Goal: Check status

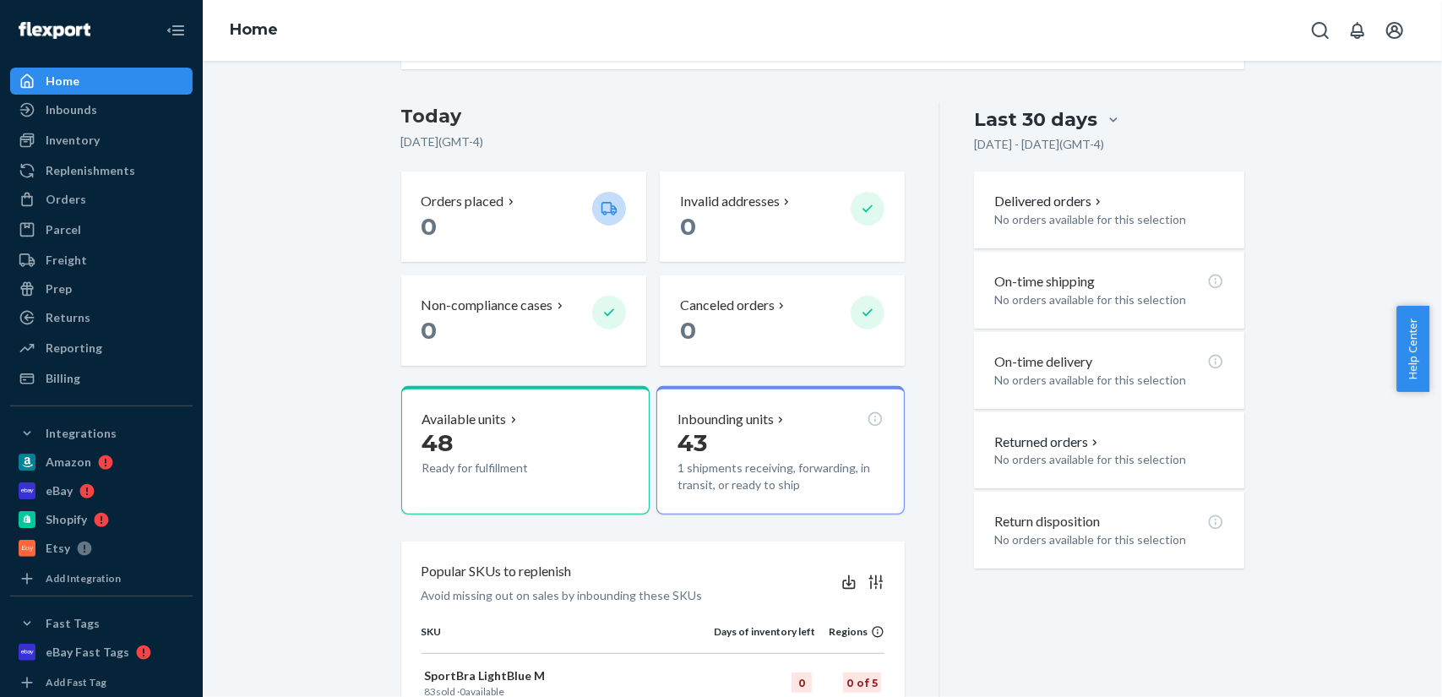
scroll to position [338, 0]
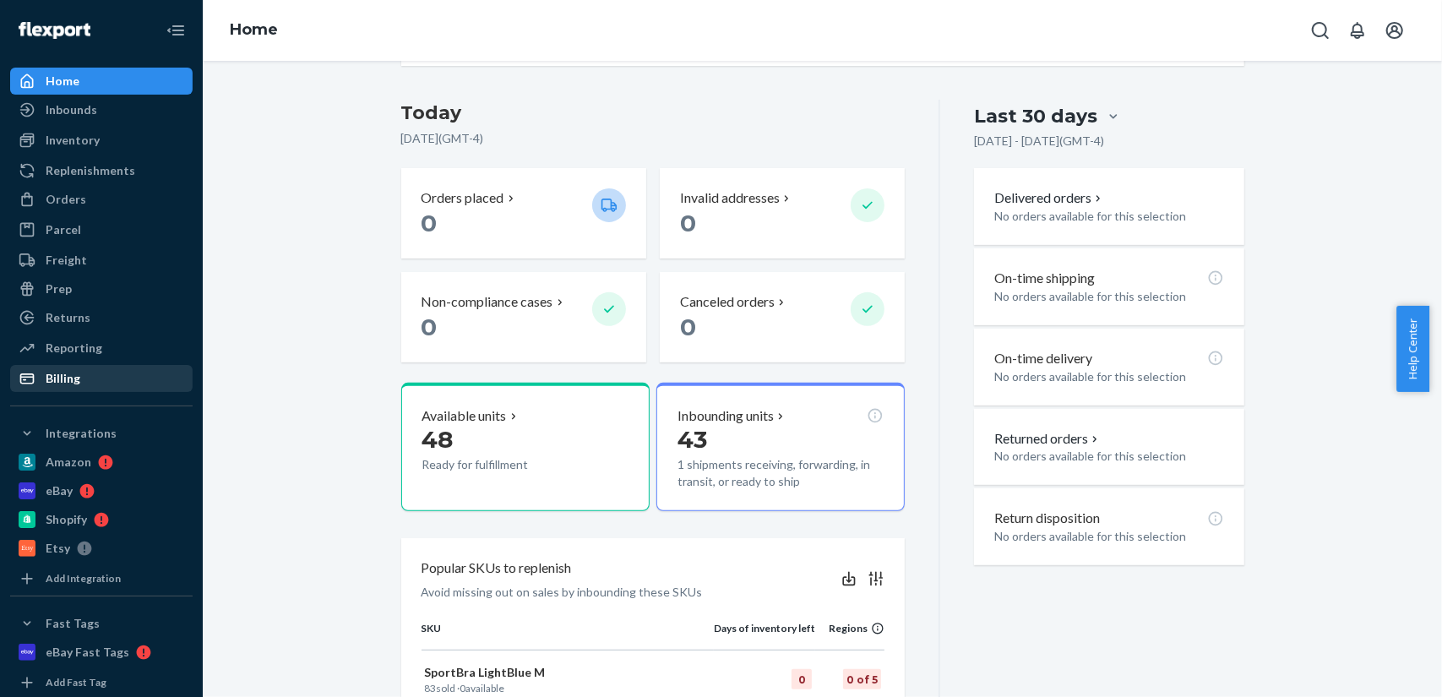
click at [123, 373] on div "Billing" at bounding box center [101, 379] width 179 height 24
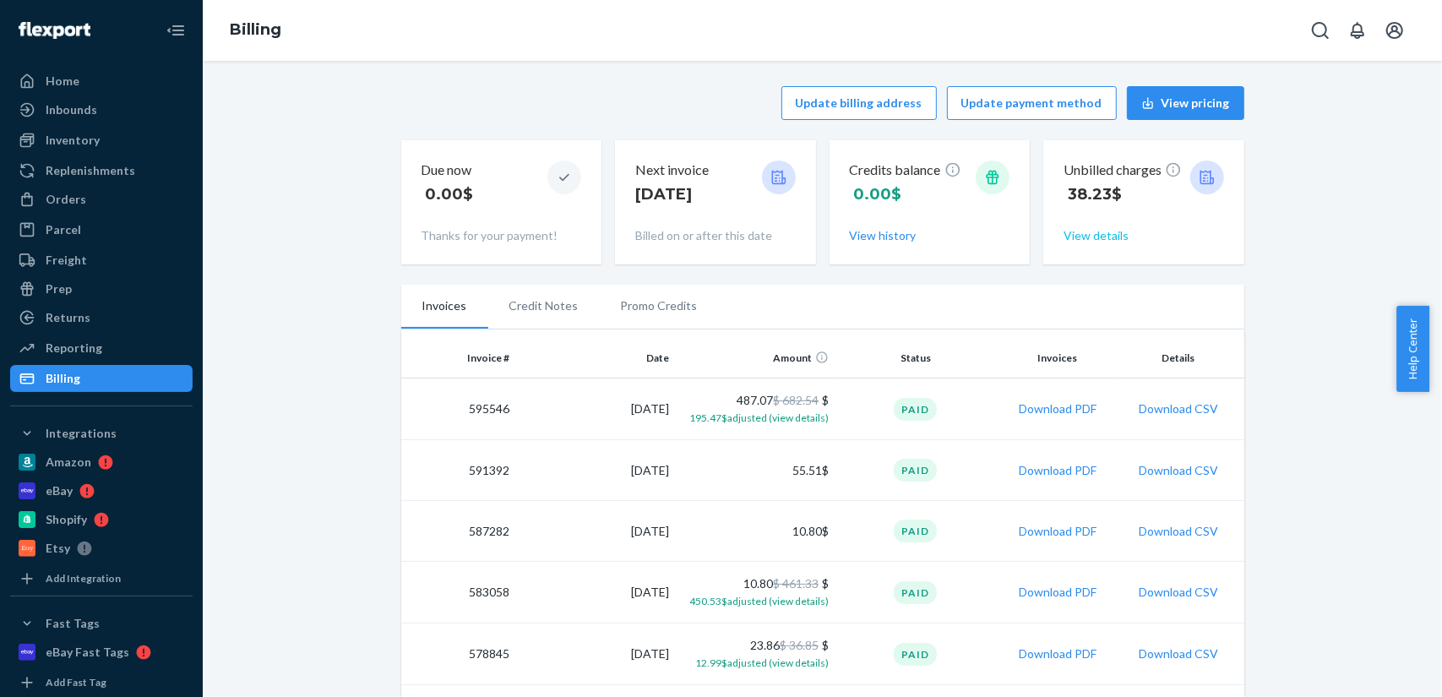
click at [1086, 235] on button "View details" at bounding box center [1095, 235] width 65 height 17
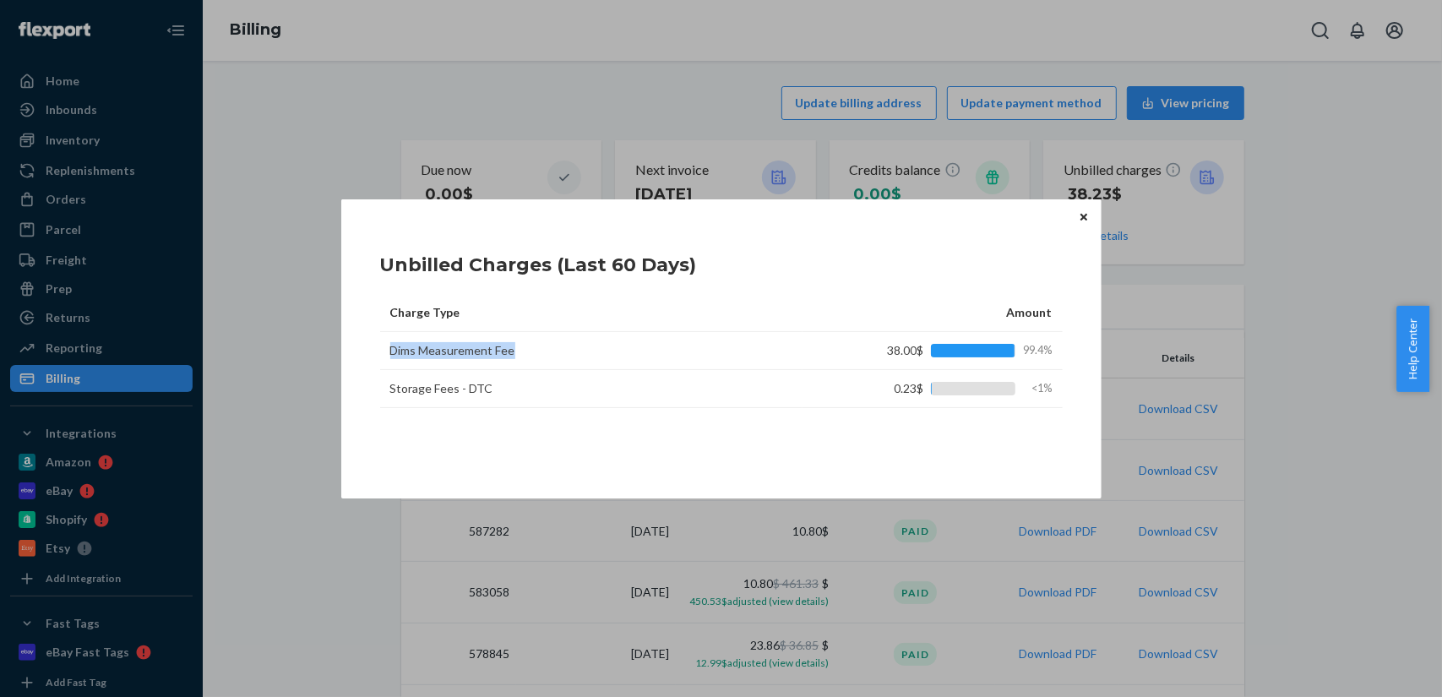
drag, startPoint x: 547, startPoint y: 351, endPoint x: 388, endPoint y: 356, distance: 159.8
click at [388, 356] on td "Dims Measurement Fee" at bounding box center [591, 351] width 422 height 38
copy td "Dims Measurement Fee"
click at [1090, 214] on button "Close" at bounding box center [1083, 217] width 17 height 19
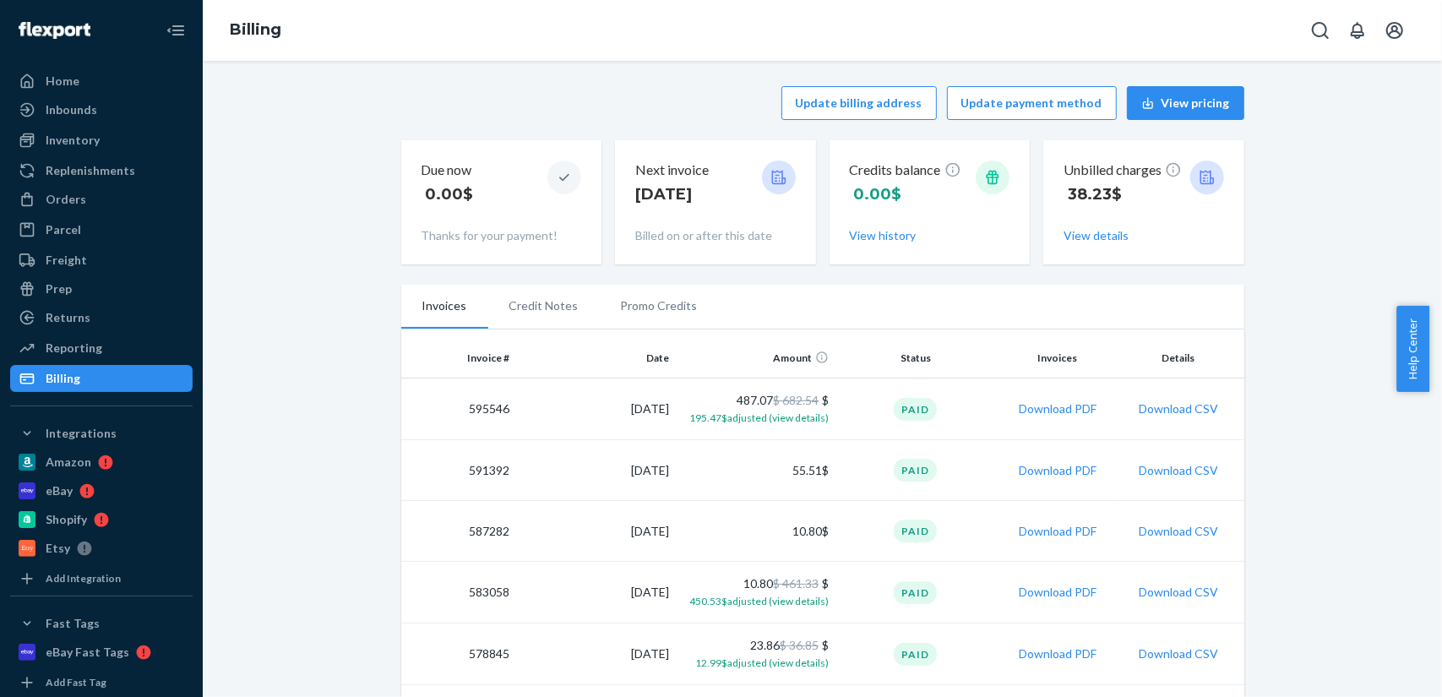
click at [95, 207] on div "Orders" at bounding box center [101, 200] width 179 height 24
click at [1098, 235] on button "View details" at bounding box center [1095, 235] width 65 height 17
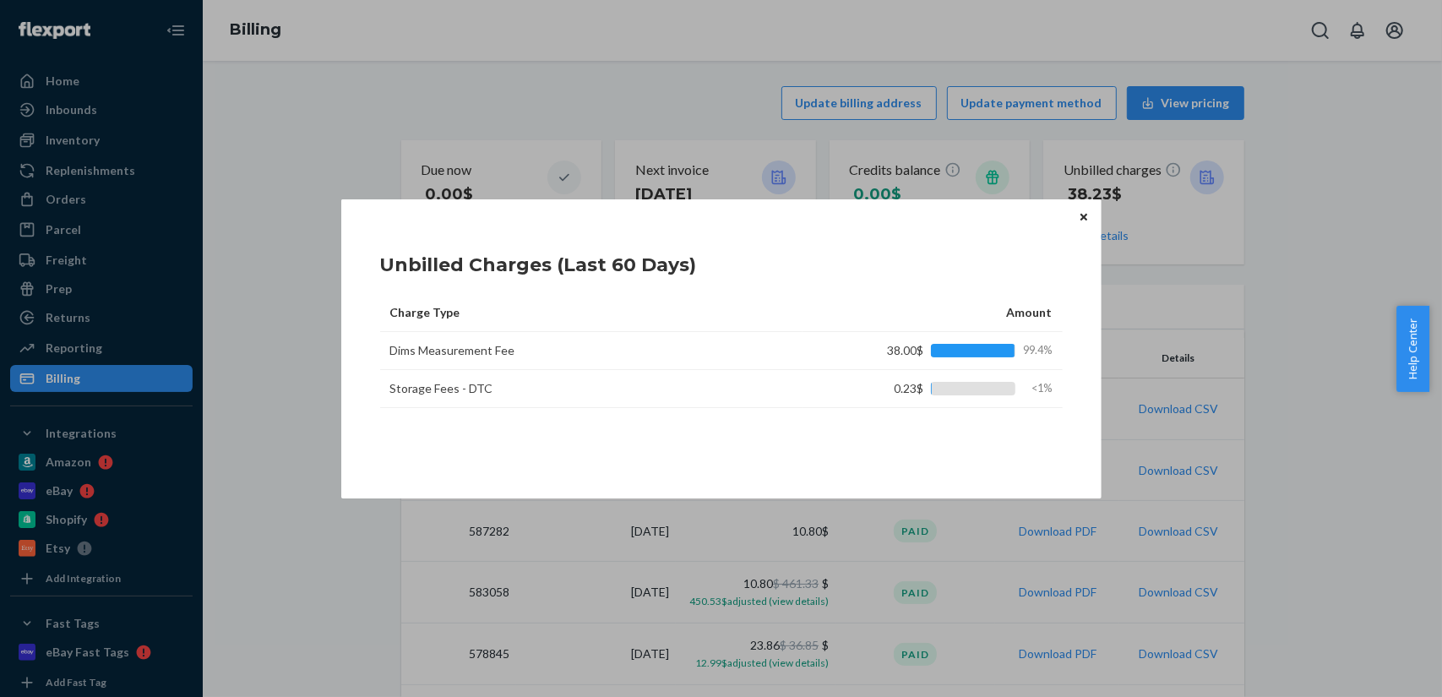
click at [1080, 220] on button "Close" at bounding box center [1083, 217] width 17 height 19
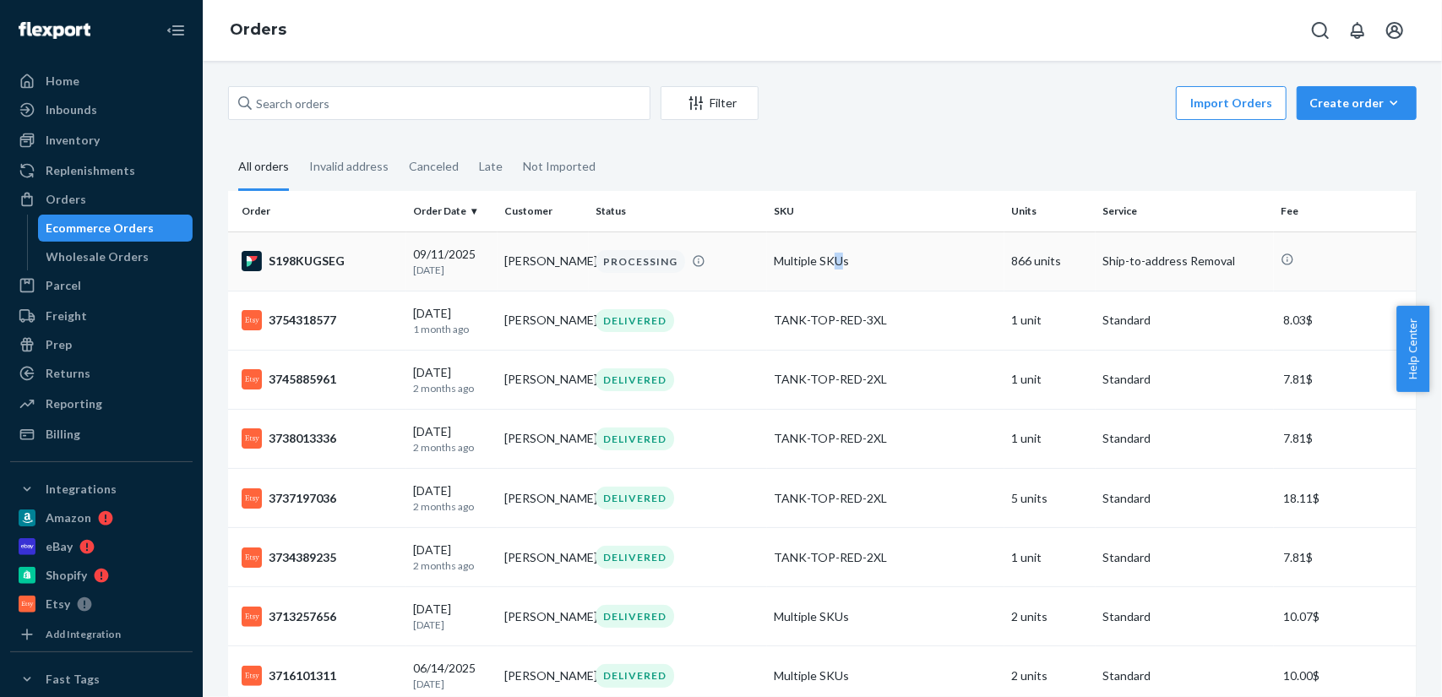
click at [832, 269] on td "Multiple SKUs" at bounding box center [885, 260] width 237 height 59
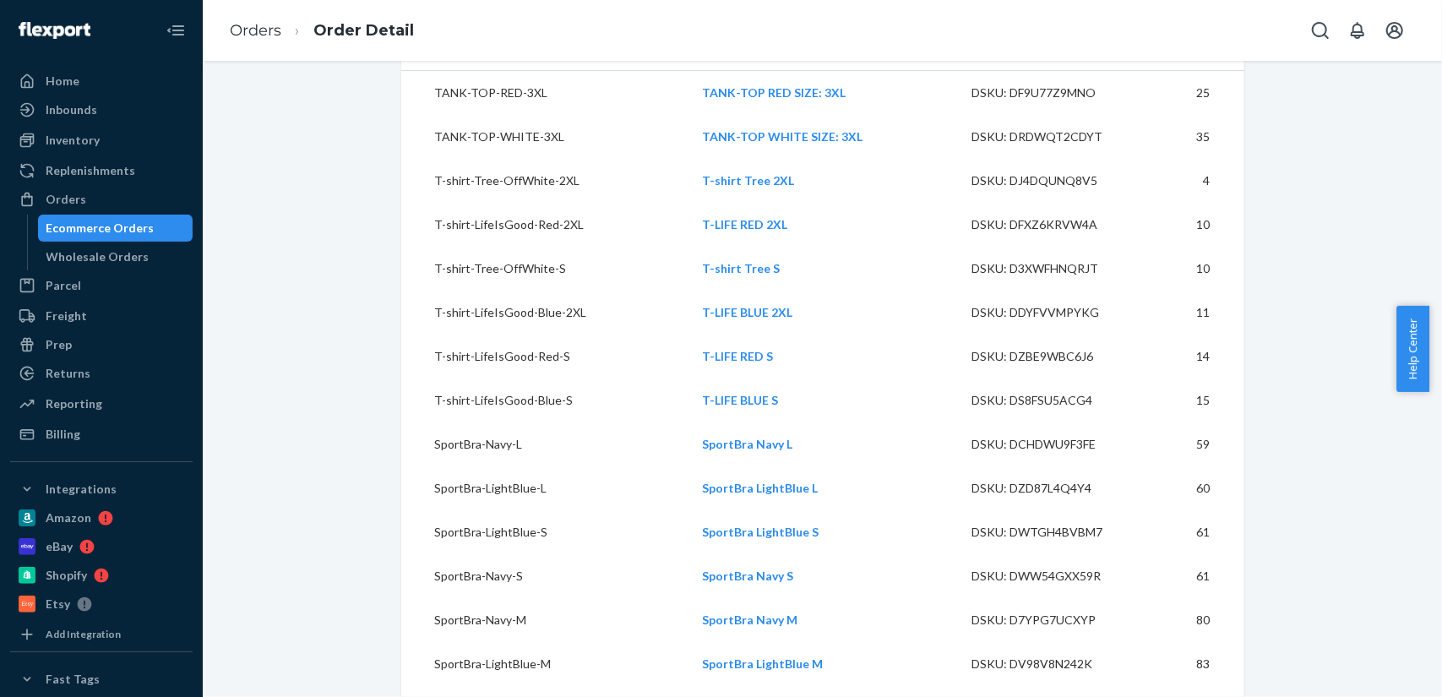
scroll to position [253, 0]
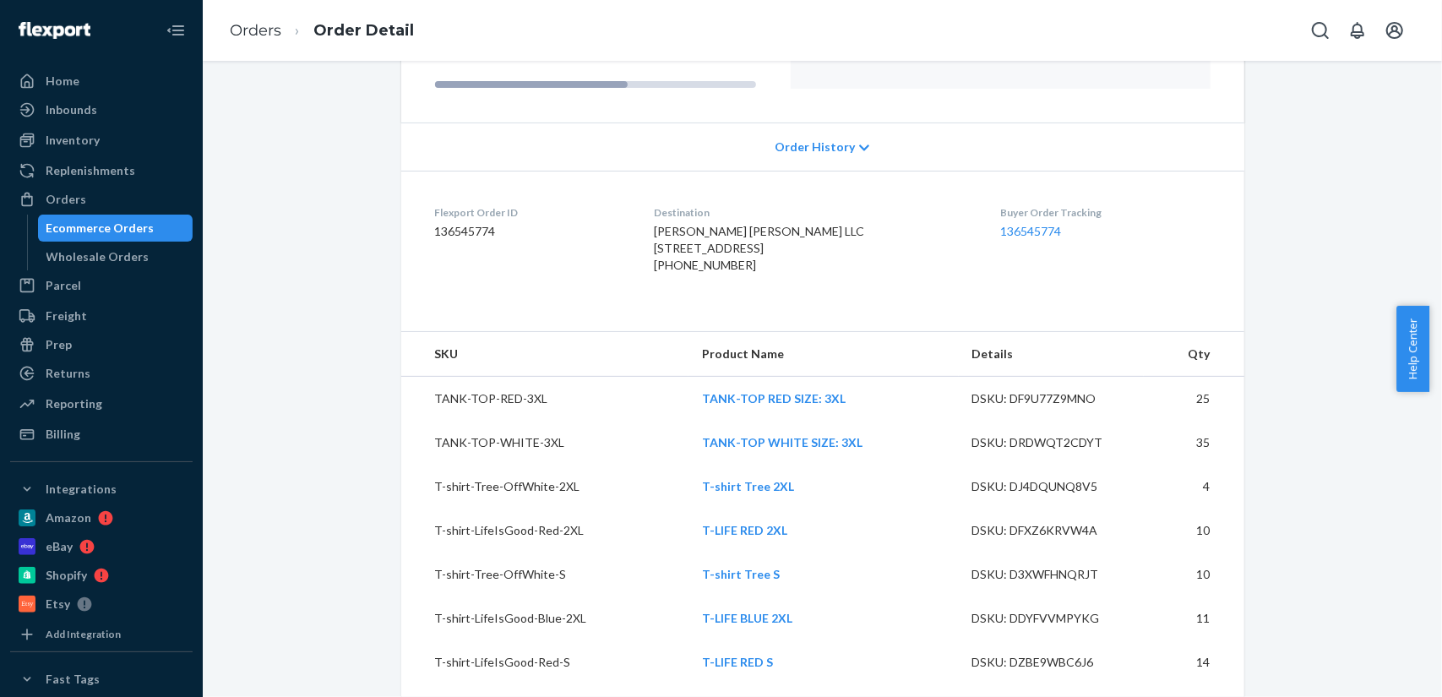
drag, startPoint x: 1276, startPoint y: 186, endPoint x: 1292, endPoint y: 186, distance: 16.0
